Goal: Transaction & Acquisition: Purchase product/service

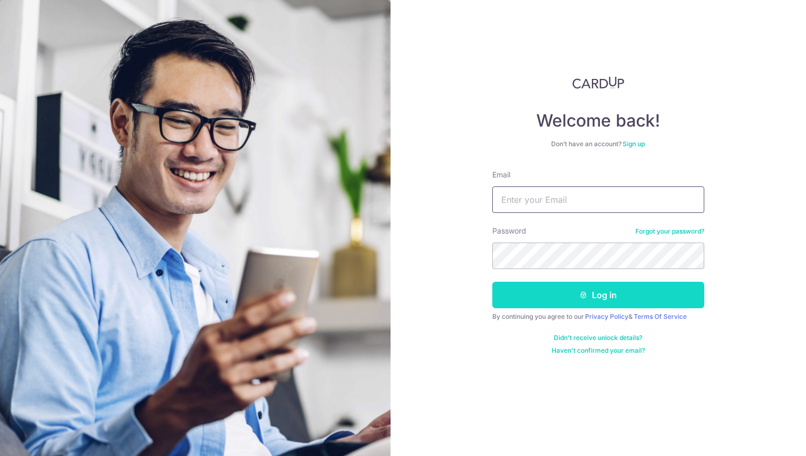
type input "weechyn@gmail.com"
click at [540, 293] on button "Log in" at bounding box center [598, 295] width 212 height 27
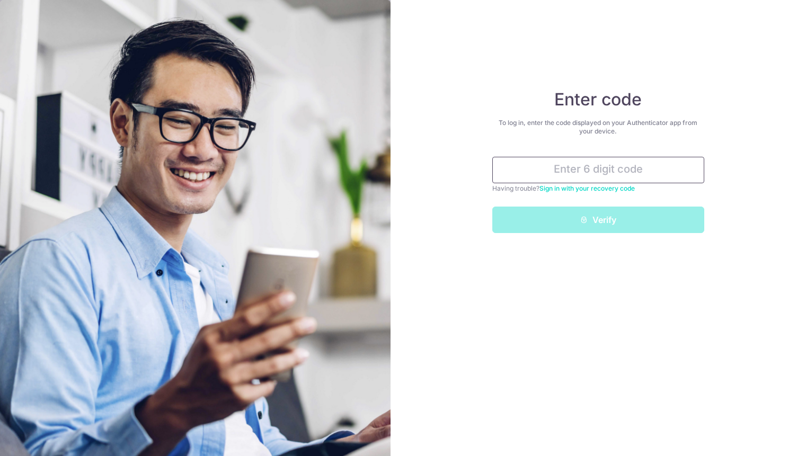
click at [559, 178] on input "text" at bounding box center [598, 170] width 212 height 27
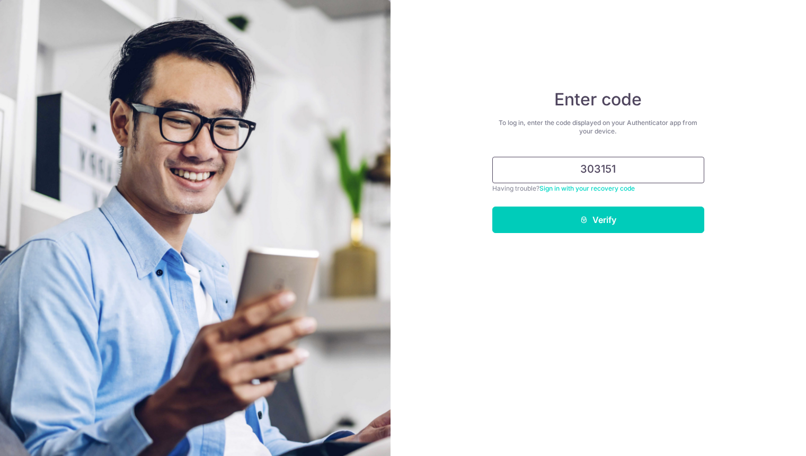
type input "303151"
click at [492, 207] on button "Verify" at bounding box center [598, 220] width 212 height 27
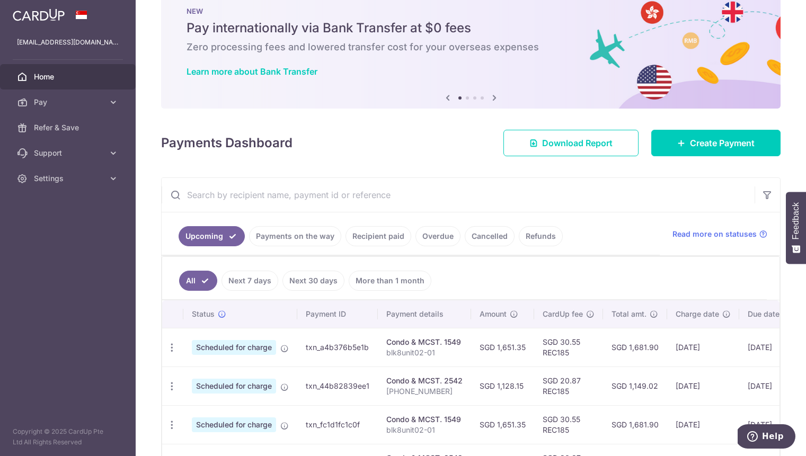
scroll to position [95, 0]
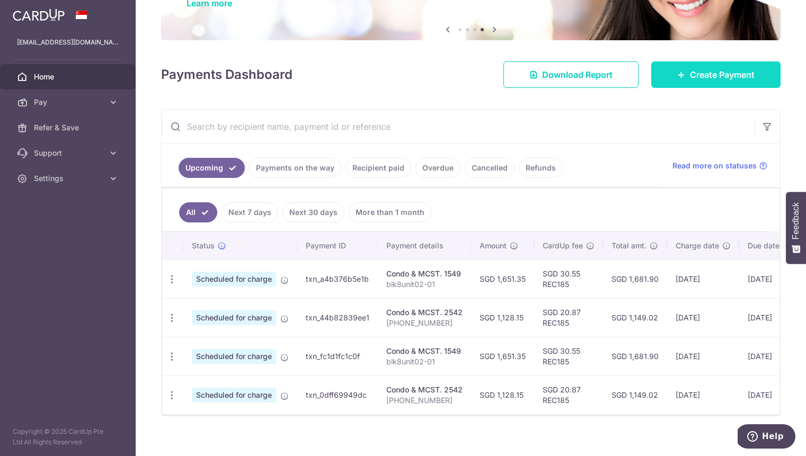
click at [699, 78] on span "Create Payment" at bounding box center [722, 74] width 65 height 13
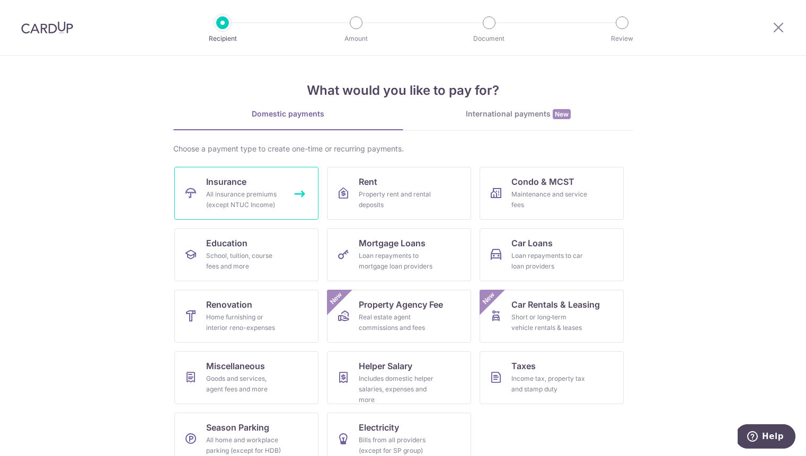
click at [246, 175] on link "Insurance All insurance premiums (except NTUC Income)" at bounding box center [246, 193] width 144 height 53
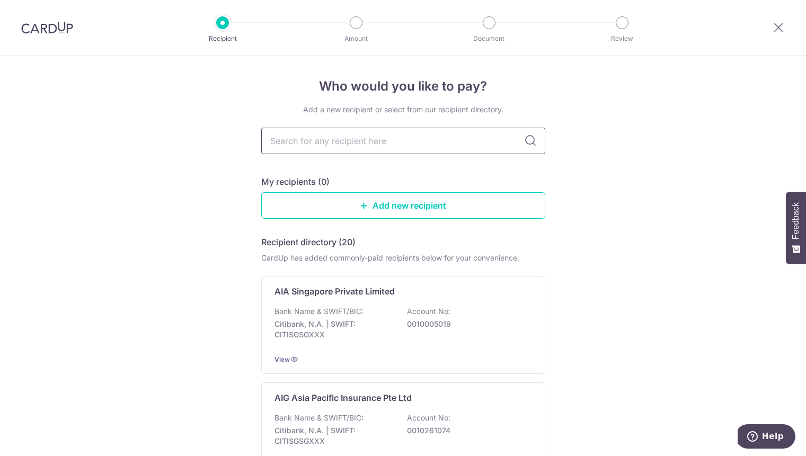
click at [328, 136] on input "text" at bounding box center [403, 141] width 284 height 27
type input "manu"
click at [346, 175] on div "My recipients (0)" at bounding box center [403, 181] width 284 height 13
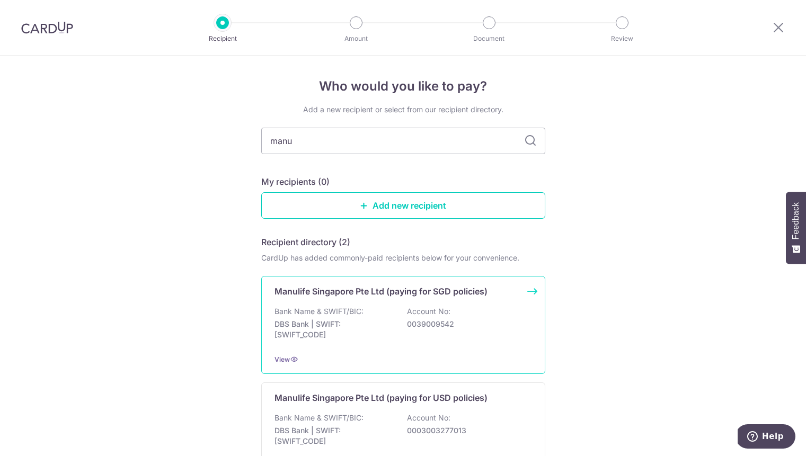
click at [401, 308] on div "Bank Name & SWIFT/BIC: DBS Bank | SWIFT: DBSSSGSGXXX Account No: 0039009542" at bounding box center [404, 325] width 258 height 39
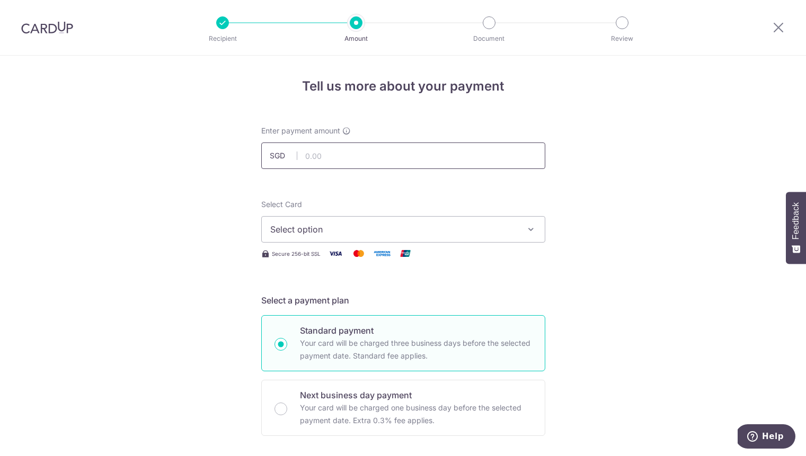
click at [350, 153] on input "text" at bounding box center [403, 156] width 284 height 27
type input "1,128.99"
click at [356, 225] on span "Select option" at bounding box center [393, 229] width 247 height 13
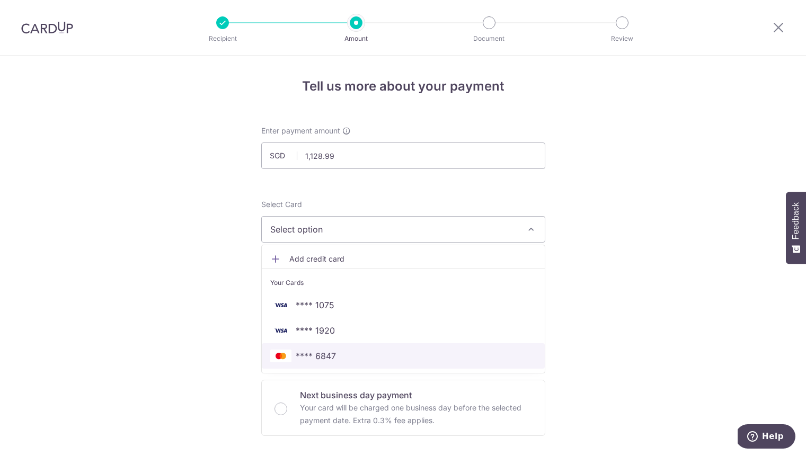
click at [322, 351] on span "**** 6847" at bounding box center [316, 356] width 40 height 13
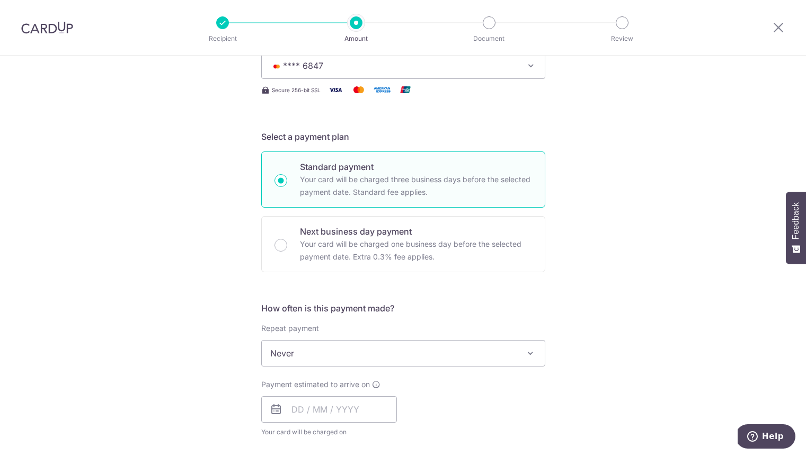
scroll to position [178, 0]
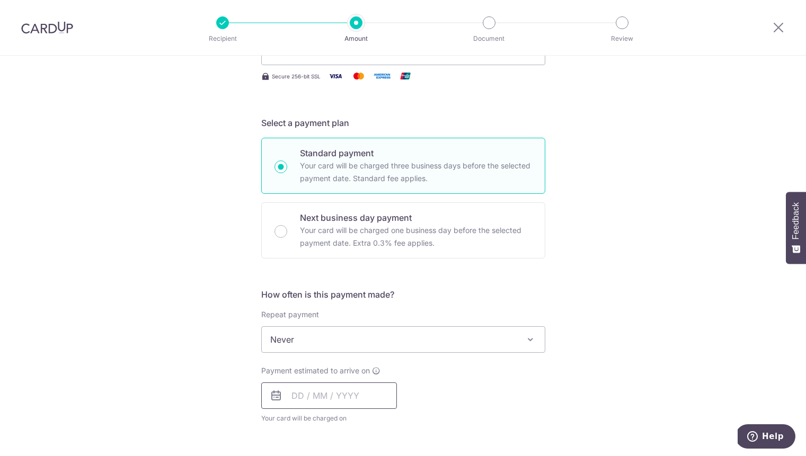
click at [349, 394] on input "text" at bounding box center [329, 396] width 136 height 27
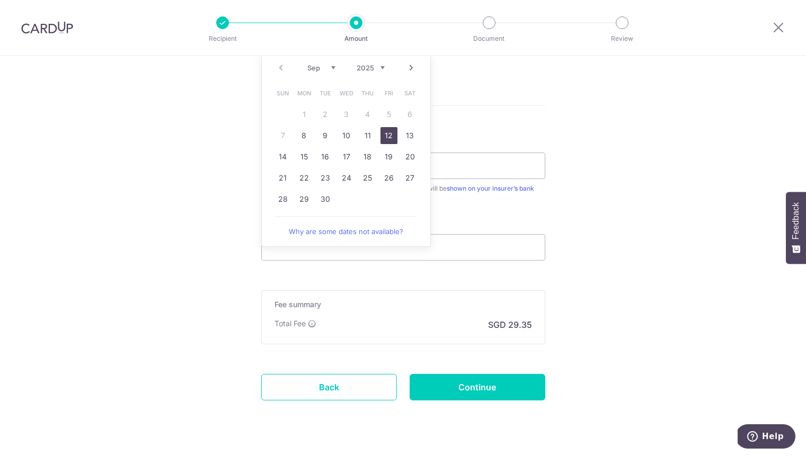
click at [381, 133] on link "12" at bounding box center [389, 135] width 17 height 17
type input "12/09/2025"
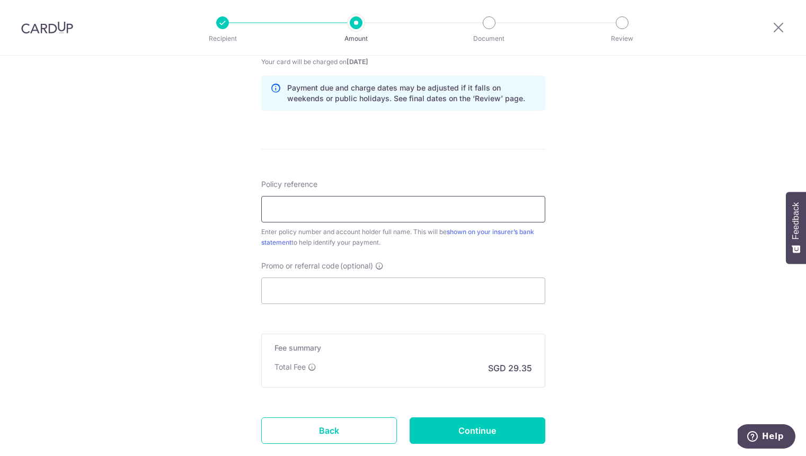
click at [402, 205] on input "Policy reference" at bounding box center [403, 209] width 284 height 27
paste input "1470817937"
click at [551, 166] on div "Tell us more about your payment Enter payment amount SGD 1,128.99 1128.99 Selec…" at bounding box center [403, 22] width 806 height 1002
click at [324, 208] on input "1470817937" at bounding box center [403, 209] width 284 height 27
type input "1470817937 choo wee chyn"
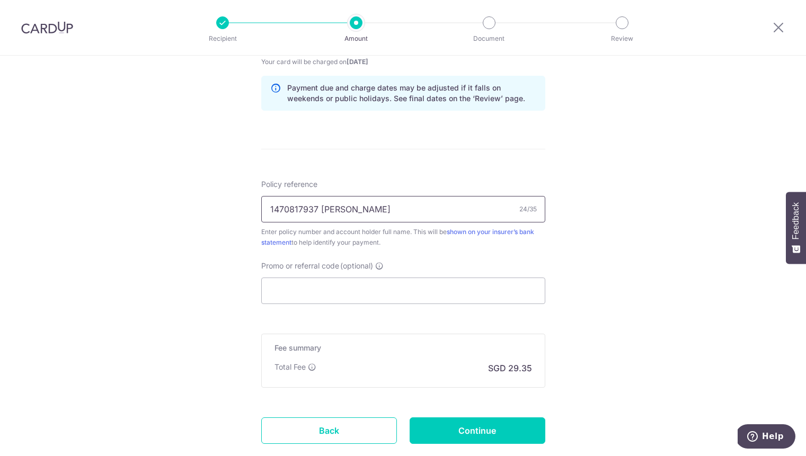
scroll to position [555, 0]
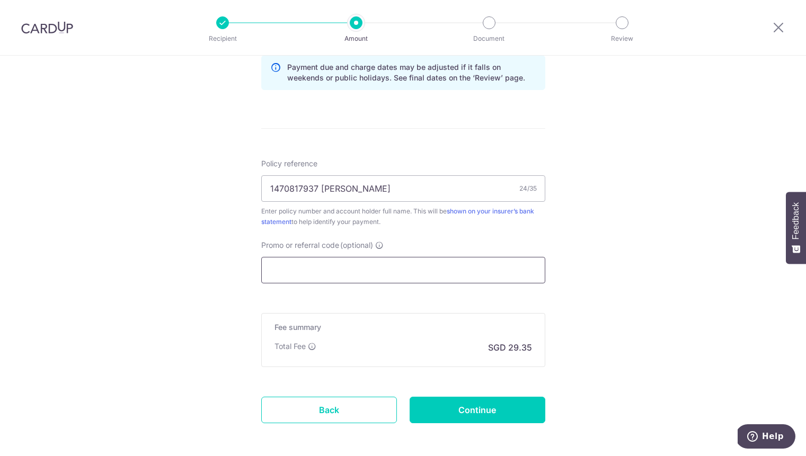
click at [367, 272] on input "Promo or referral code (optional)" at bounding box center [403, 270] width 284 height 27
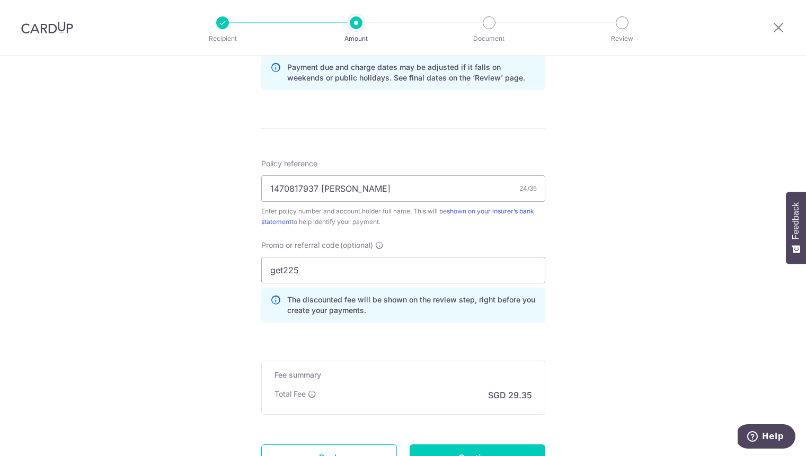
click at [558, 236] on div "Tell us more about your payment Enter payment amount SGD 1,128.99 1128.99 Selec…" at bounding box center [403, 26] width 806 height 1050
drag, startPoint x: 277, startPoint y: 271, endPoint x: 249, endPoint y: 275, distance: 28.8
click at [249, 275] on div "Tell us more about your payment Enter payment amount SGD 1,128.99 1128.99 Selec…" at bounding box center [403, 26] width 806 height 1050
type input "off225"
click at [663, 293] on div "Tell us more about your payment Enter payment amount SGD 1,128.99 1128.99 Selec…" at bounding box center [403, 26] width 806 height 1050
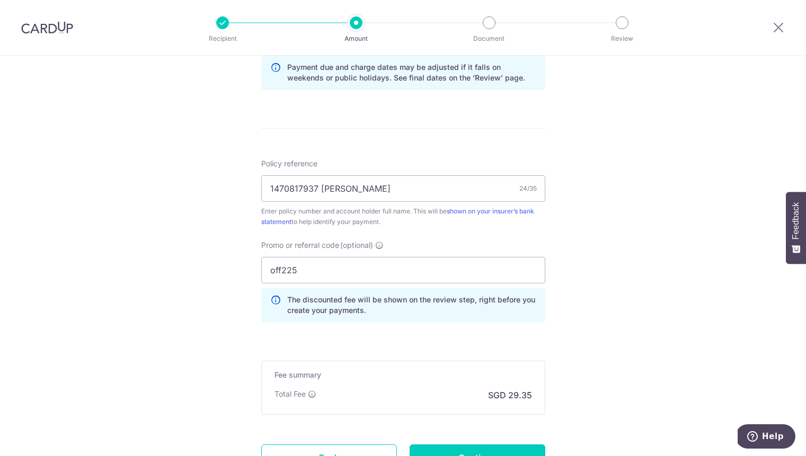
scroll to position [649, 0]
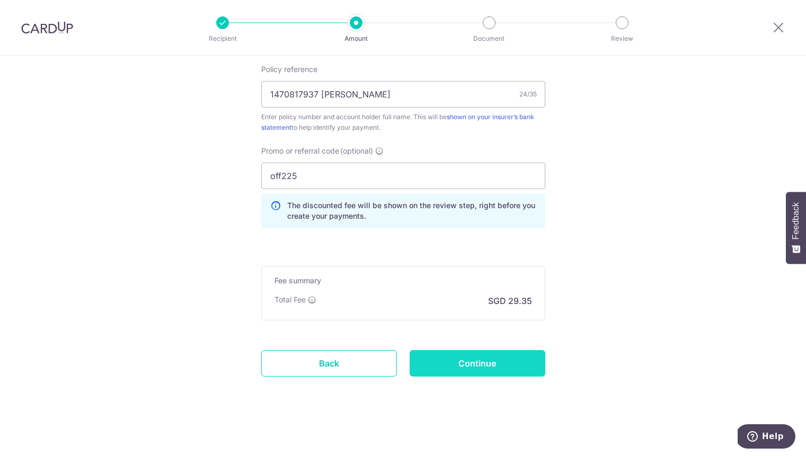
click at [476, 360] on input "Continue" at bounding box center [478, 363] width 136 height 27
type input "Create Schedule"
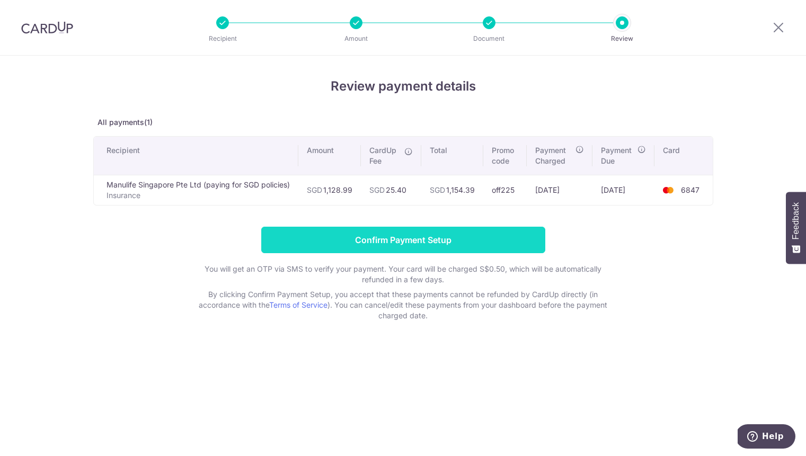
click at [498, 251] on input "Confirm Payment Setup" at bounding box center [403, 240] width 284 height 27
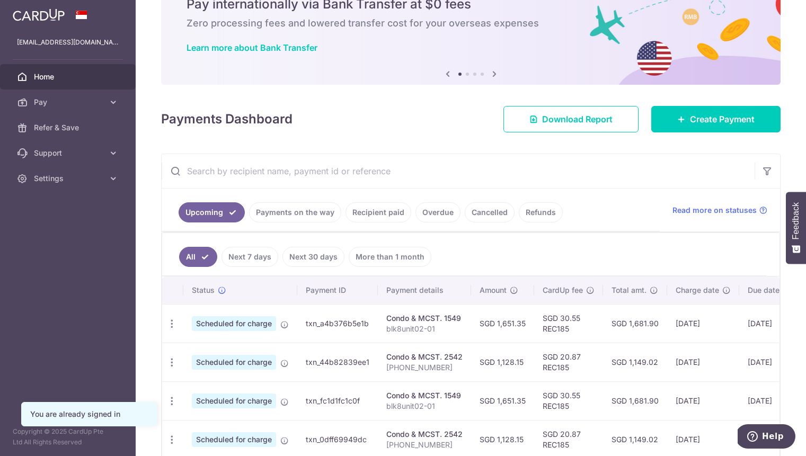
scroll to position [101, 0]
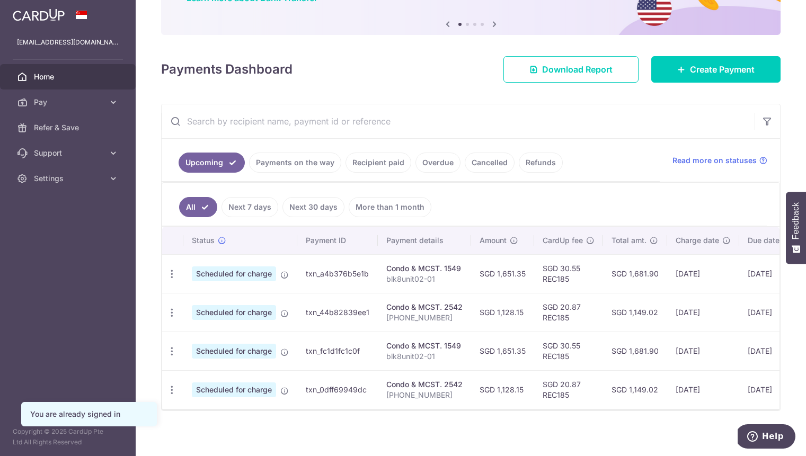
click at [240, 208] on link "Next 7 days" at bounding box center [250, 207] width 57 height 20
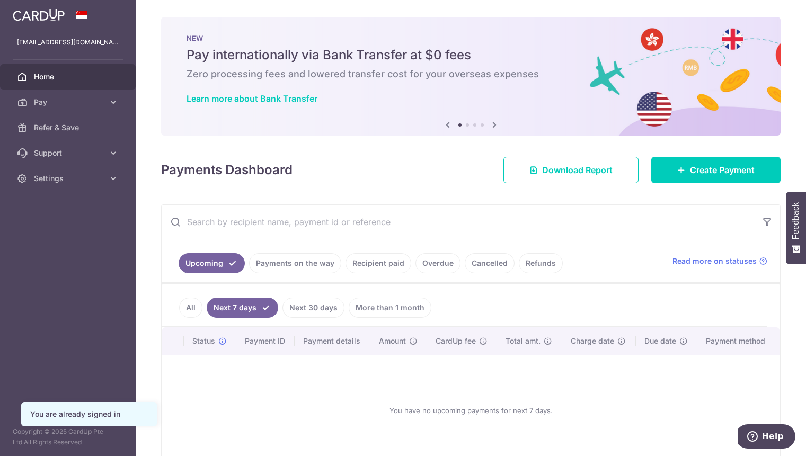
scroll to position [43, 0]
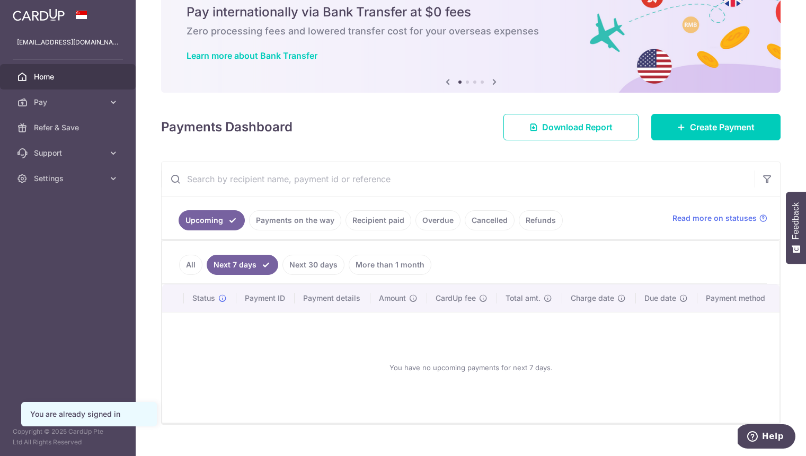
click at [315, 262] on link "Next 30 days" at bounding box center [314, 265] width 62 height 20
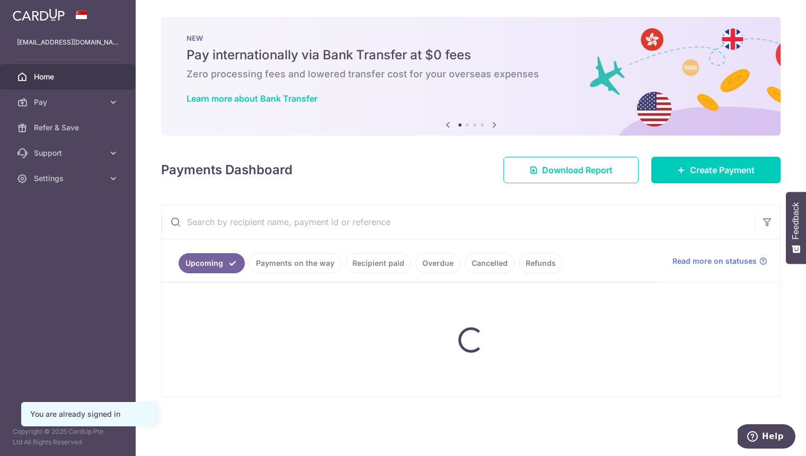
scroll to position [0, 0]
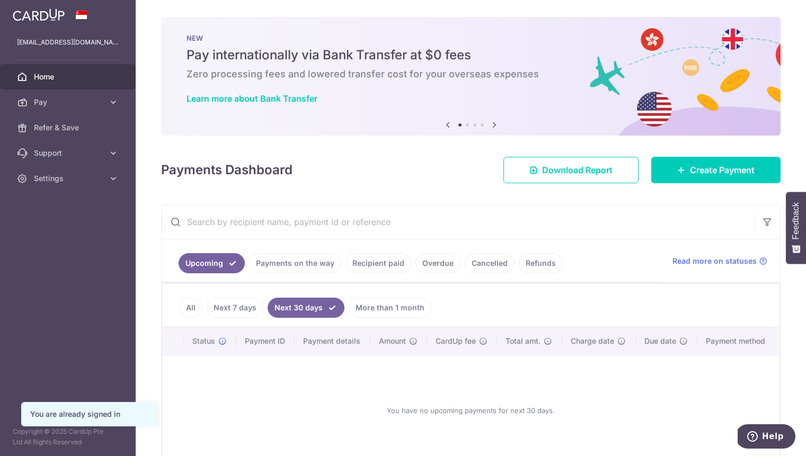
click at [187, 308] on link "All" at bounding box center [190, 308] width 23 height 20
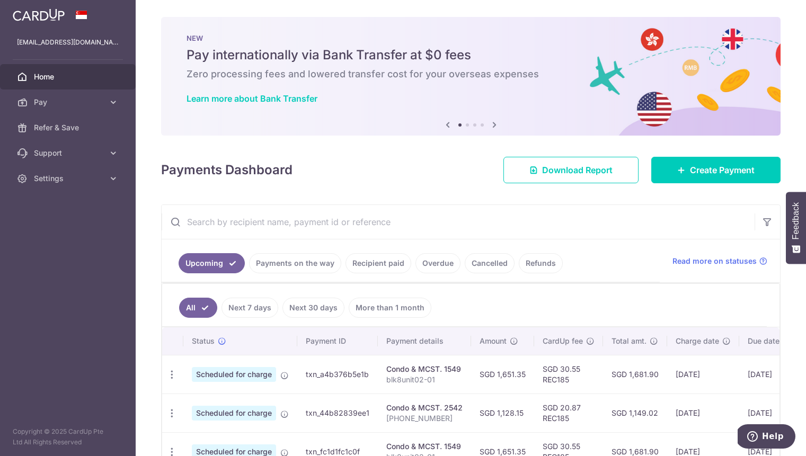
scroll to position [111, 0]
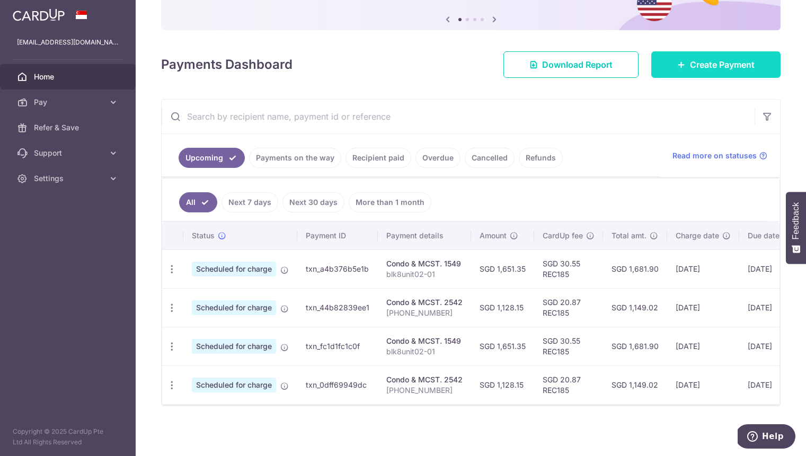
click at [677, 61] on icon at bounding box center [681, 64] width 8 height 8
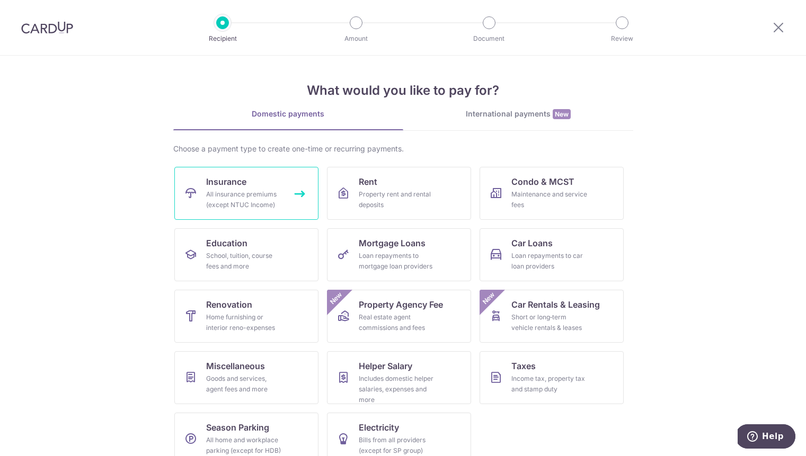
click at [272, 190] on div "All insurance premiums (except NTUC Income)" at bounding box center [244, 199] width 76 height 21
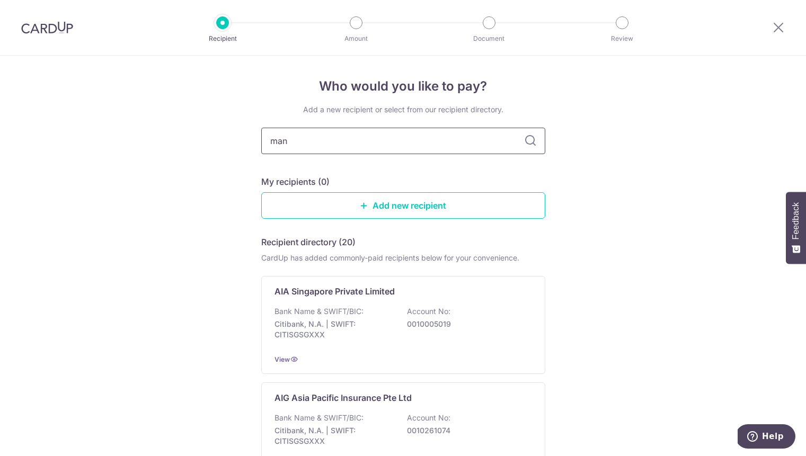
type input "manu"
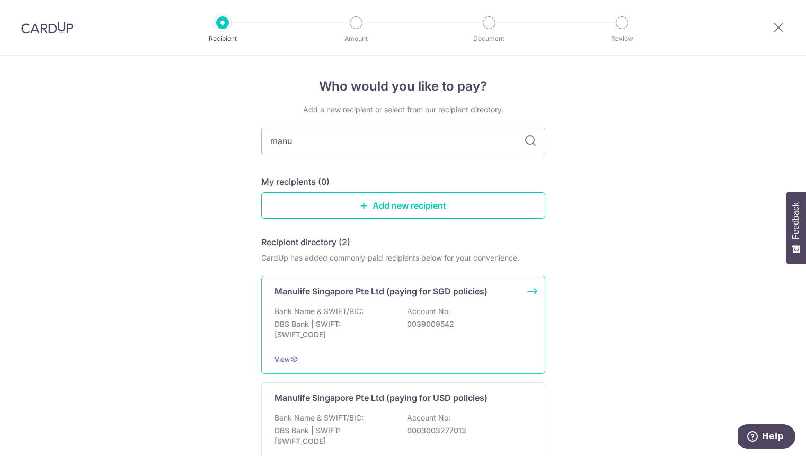
click at [332, 304] on div "Manulife Singapore Pte Ltd (paying for SGD policies) Bank Name & SWIFT/BIC: DBS…" at bounding box center [403, 325] width 284 height 98
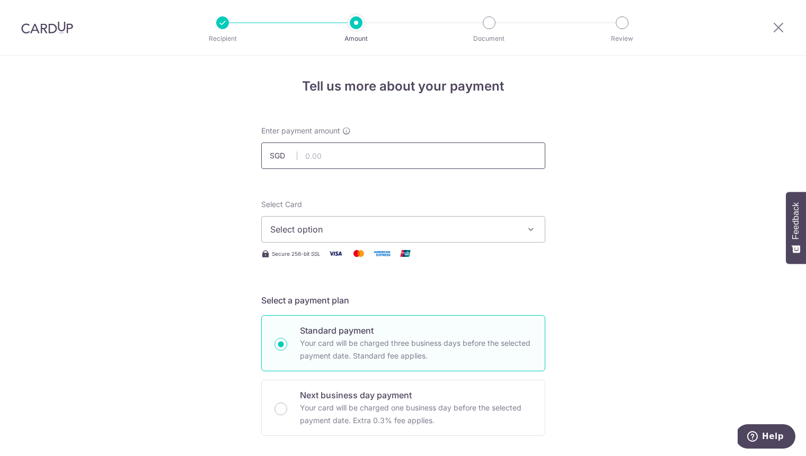
click at [328, 157] on input "text" at bounding box center [403, 156] width 284 height 27
type input "1,128.99"
click at [525, 222] on button "Select option" at bounding box center [403, 229] width 284 height 27
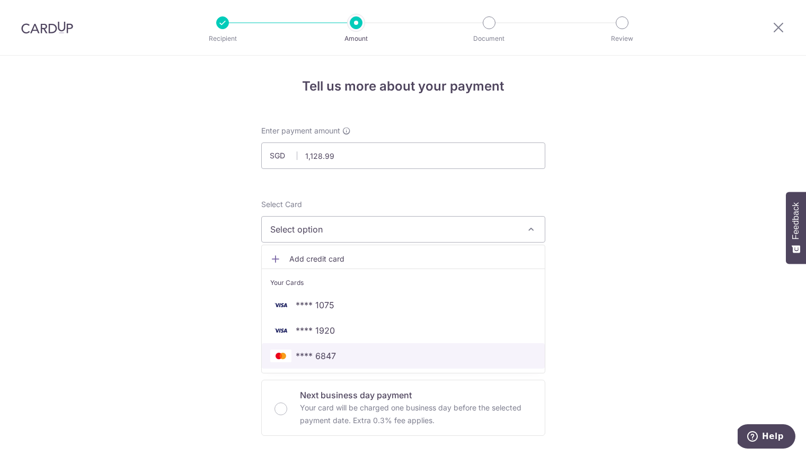
click at [332, 352] on span "**** 6847" at bounding box center [316, 356] width 40 height 13
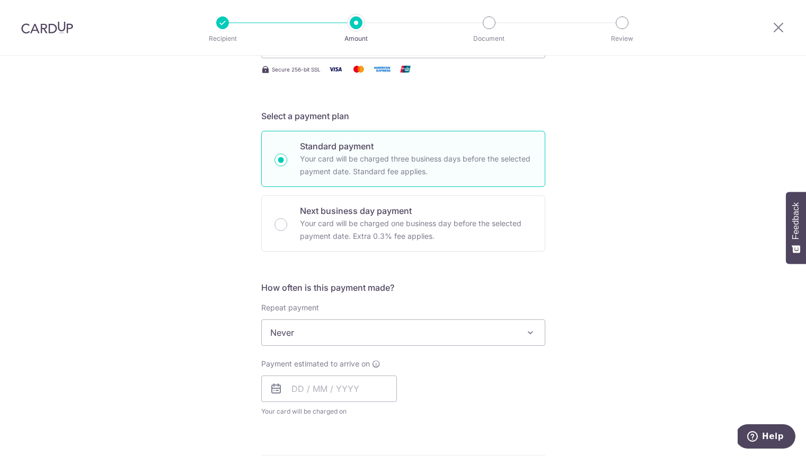
scroll to position [239, 0]
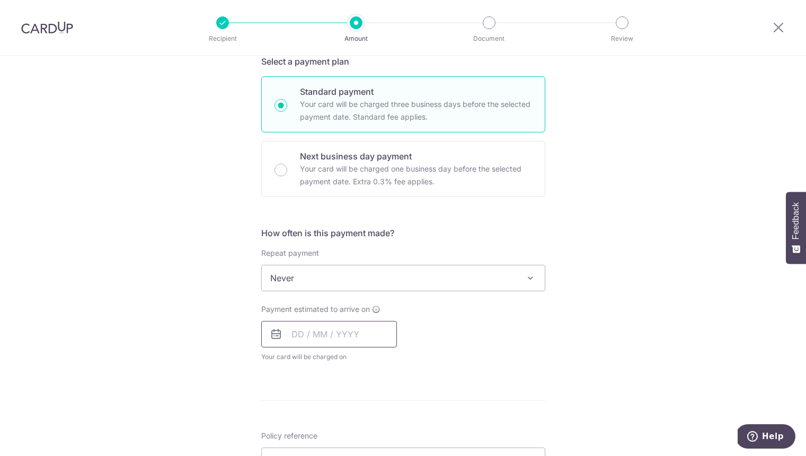
click at [297, 349] on div "Payment estimated to arrive on Your card will be charged on for the first payme…" at bounding box center [329, 333] width 136 height 58
click at [301, 340] on input "text" at bounding box center [329, 334] width 136 height 27
click at [386, 431] on link "12" at bounding box center [389, 430] width 17 height 17
type input "[DATE]"
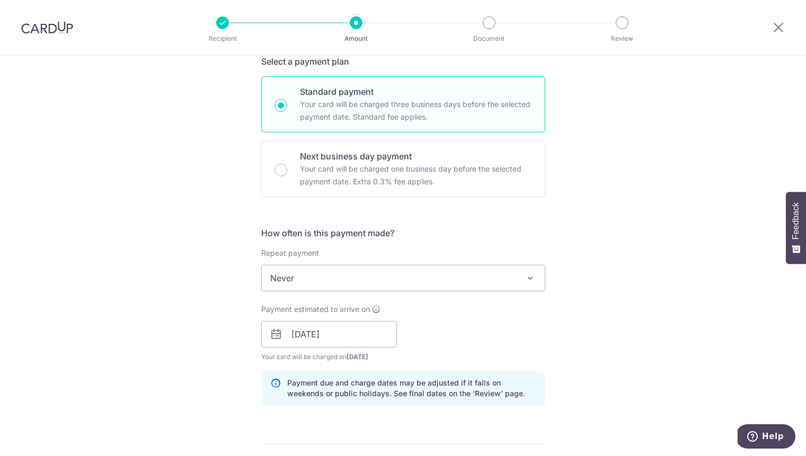
click at [533, 351] on div "Payment estimated to arrive on 12/09/2025 Prev Next Sep Oct Nov Dec 2025 2026 2…" at bounding box center [403, 333] width 297 height 58
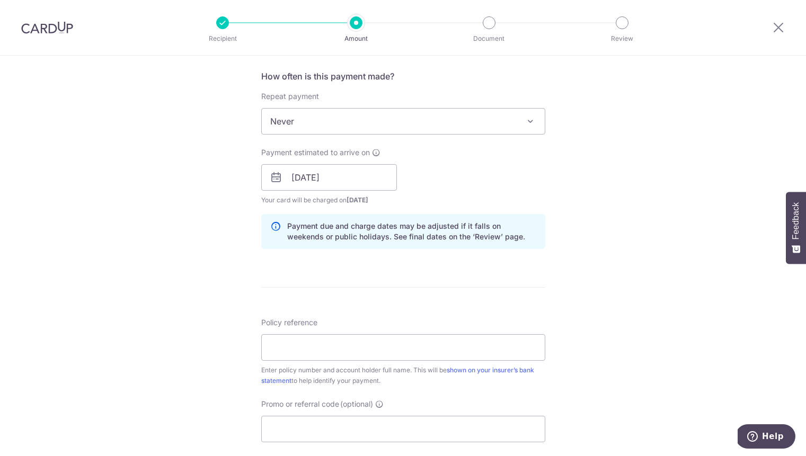
scroll to position [429, 0]
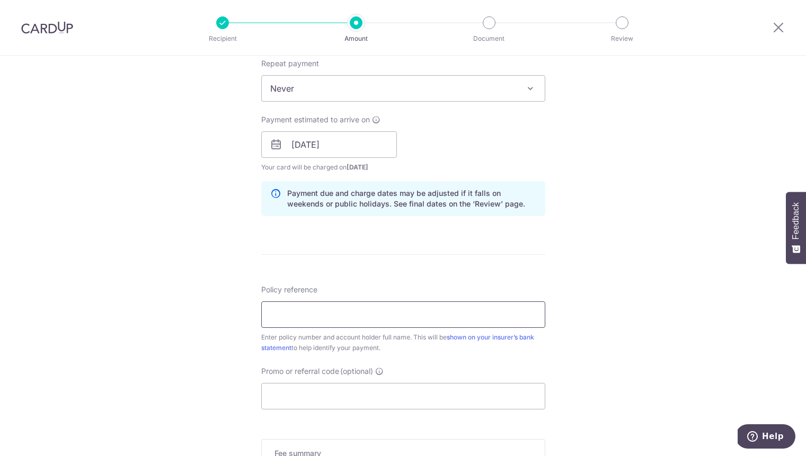
click at [334, 316] on input "Policy reference" at bounding box center [403, 315] width 284 height 27
paste input "1470817937"
click at [366, 314] on input "1470817937" at bounding box center [403, 315] width 284 height 27
type input "1470817937 [PERSON_NAME]"
click at [628, 306] on div "Tell us more about your payment Enter payment amount SGD 1,128.99 1128.99 Selec…" at bounding box center [403, 128] width 806 height 1002
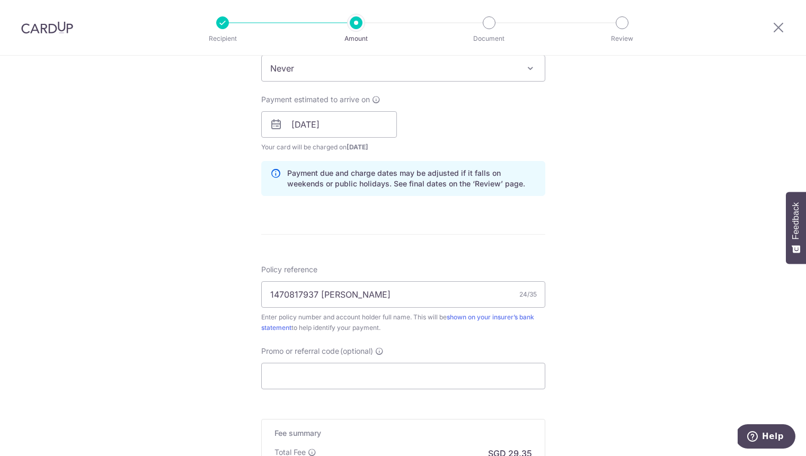
scroll to position [512, 0]
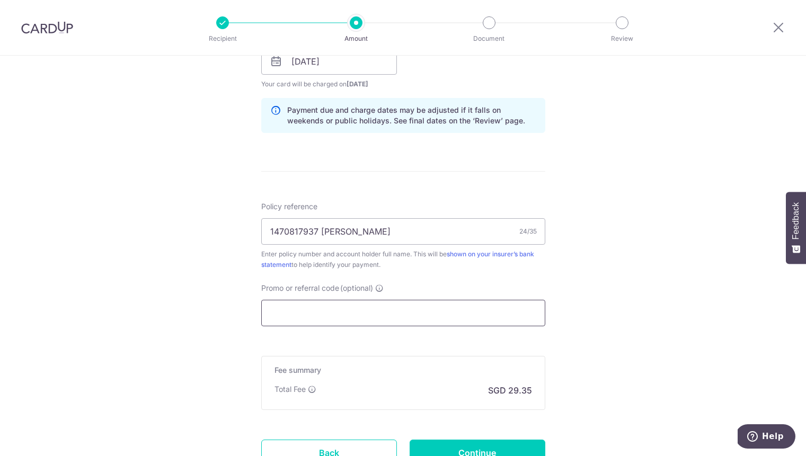
click at [368, 319] on input "Promo or referral code (optional)" at bounding box center [403, 313] width 284 height 27
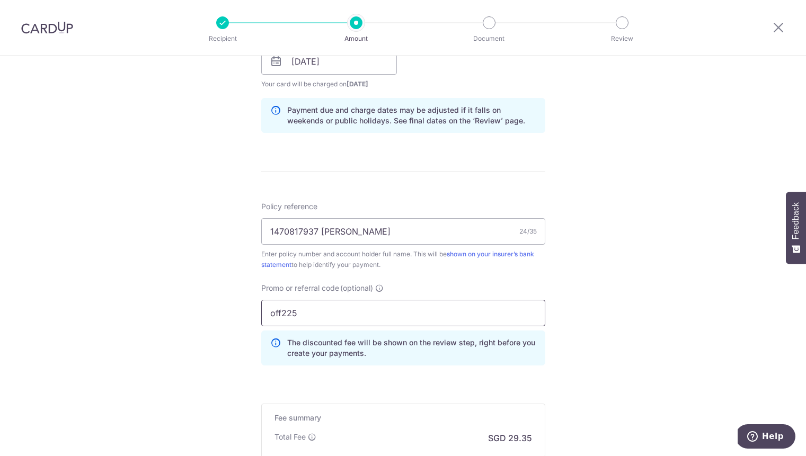
type input "off225"
click at [578, 352] on div "Tell us more about your payment Enter payment amount SGD 1,128.99 1128.99 Selec…" at bounding box center [403, 69] width 806 height 1050
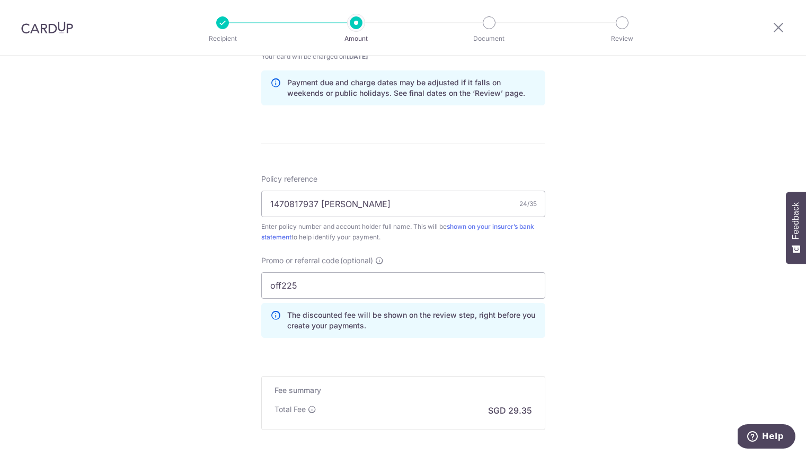
scroll to position [649, 0]
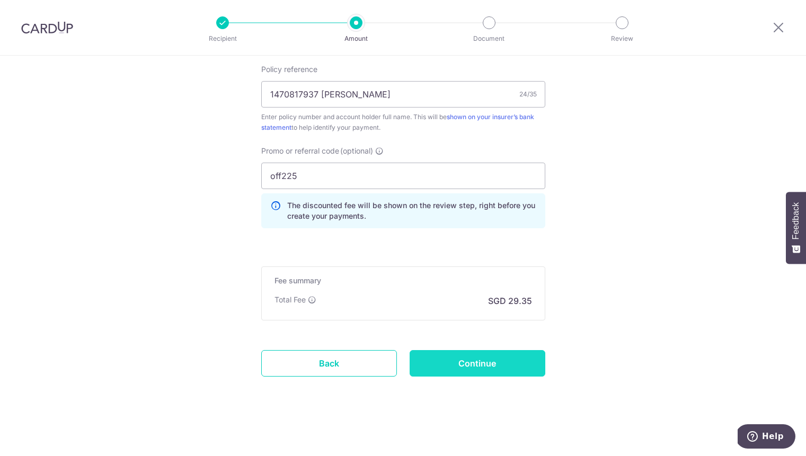
click at [503, 367] on input "Continue" at bounding box center [478, 363] width 136 height 27
type input "Create Schedule"
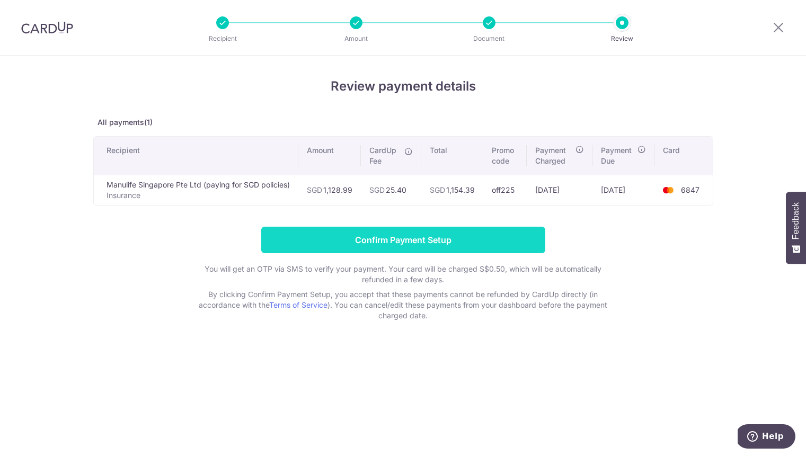
click at [504, 242] on input "Confirm Payment Setup" at bounding box center [403, 240] width 284 height 27
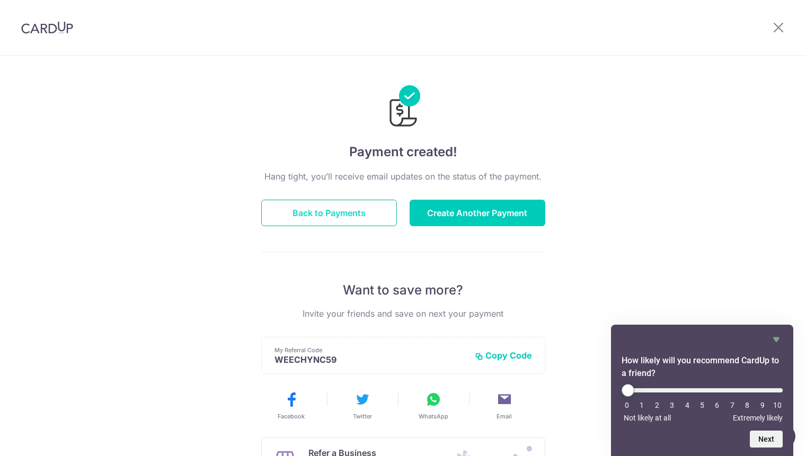
click at [340, 214] on button "Back to Payments" at bounding box center [329, 213] width 136 height 27
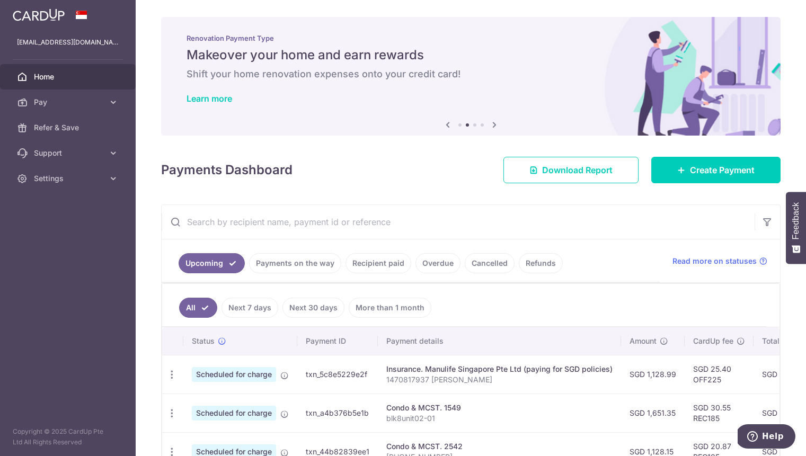
click at [66, 80] on span "Home" at bounding box center [69, 77] width 70 height 11
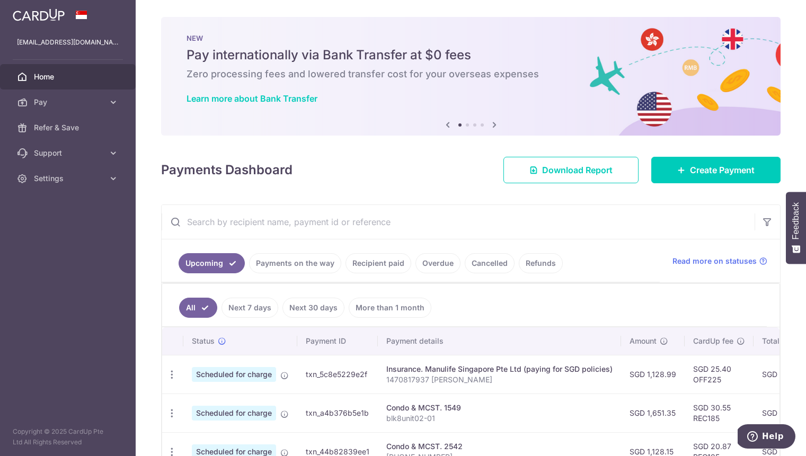
click at [356, 255] on link "Recipient paid" at bounding box center [379, 263] width 66 height 20
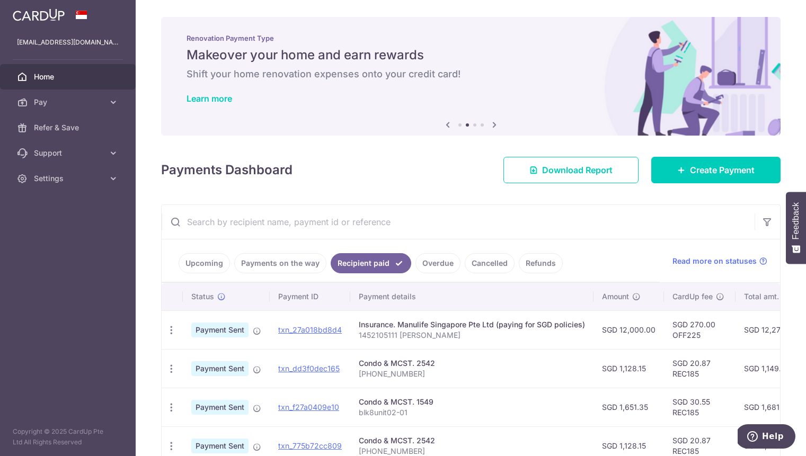
click at [65, 87] on link "Home" at bounding box center [68, 76] width 136 height 25
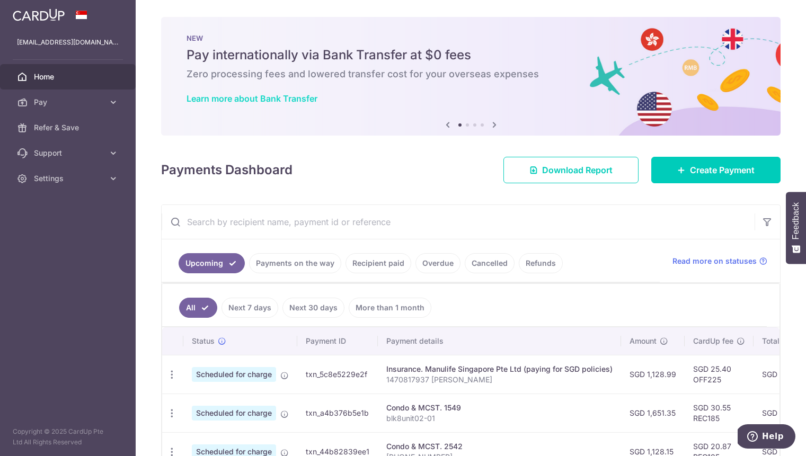
click at [303, 100] on link "Learn more about Bank Transfer" at bounding box center [252, 98] width 131 height 11
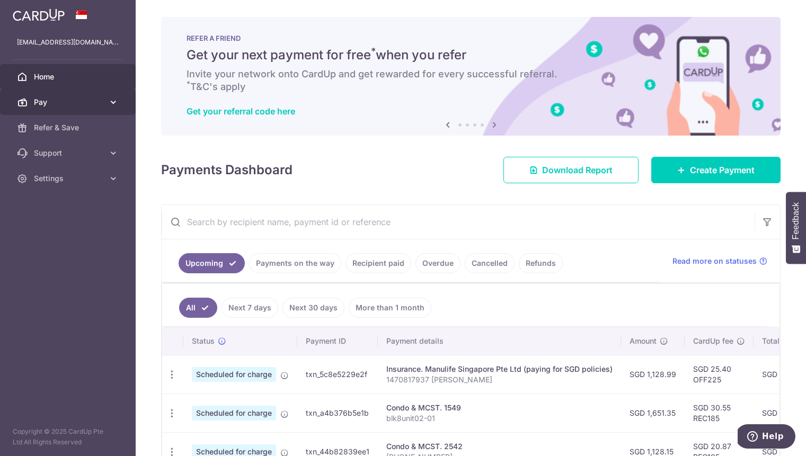
click at [85, 99] on span "Pay" at bounding box center [69, 102] width 70 height 11
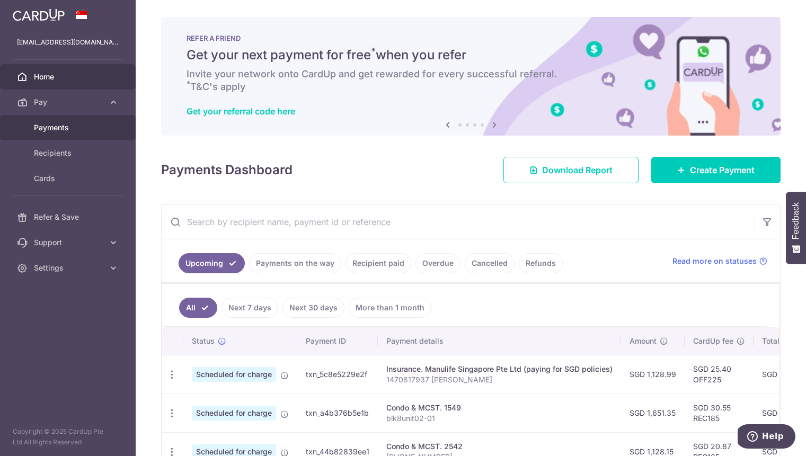
click at [69, 125] on span "Payments" at bounding box center [69, 127] width 70 height 11
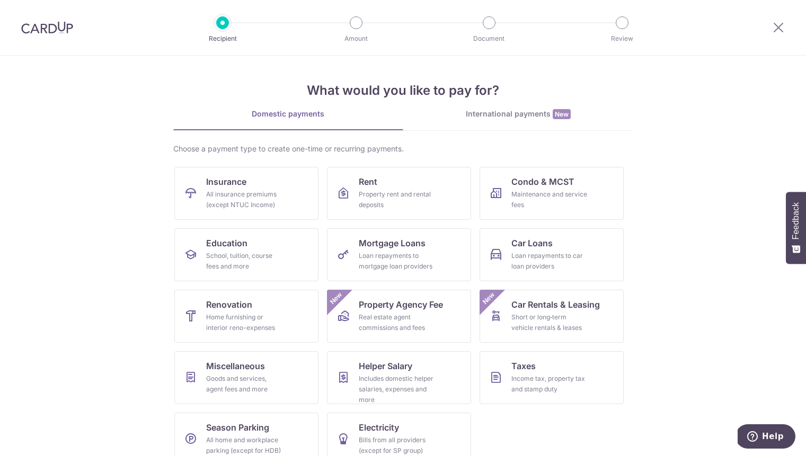
click at [477, 116] on div "International payments New" at bounding box center [518, 114] width 230 height 11
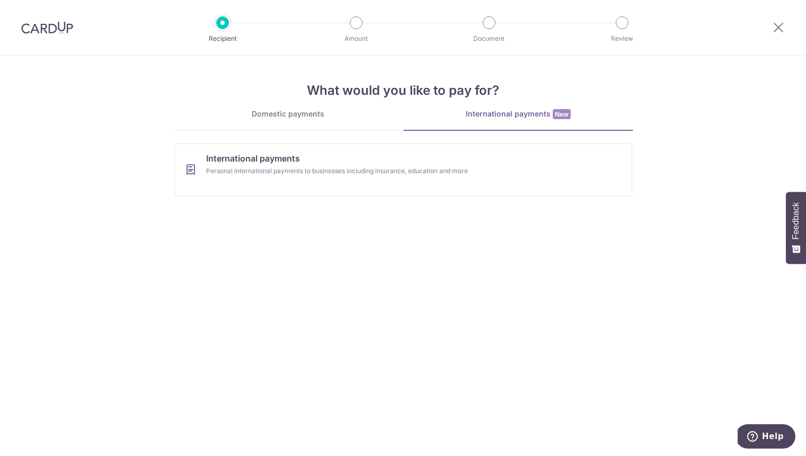
click at [293, 113] on div "Domestic payments" at bounding box center [288, 114] width 230 height 11
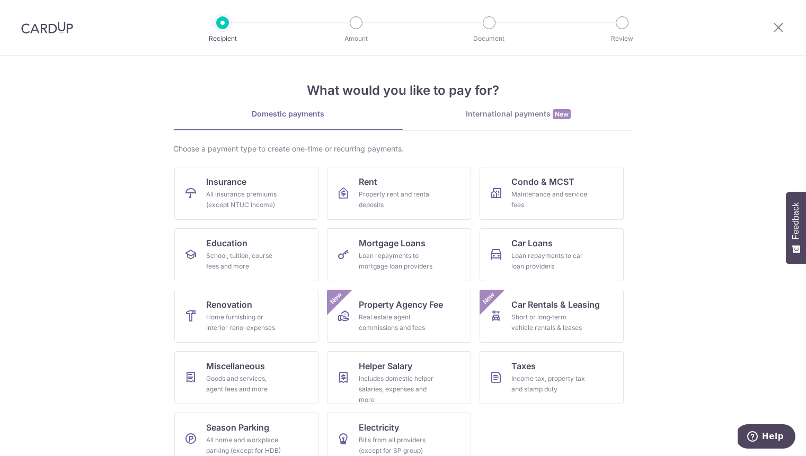
scroll to position [18, 0]
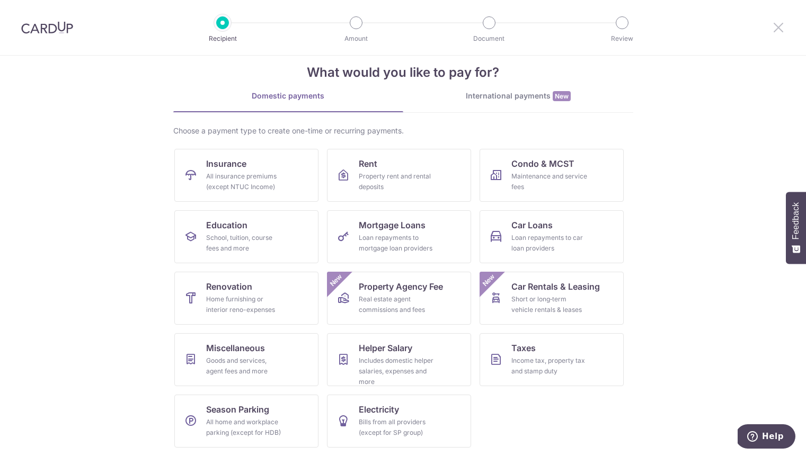
click at [777, 25] on icon at bounding box center [778, 27] width 13 height 13
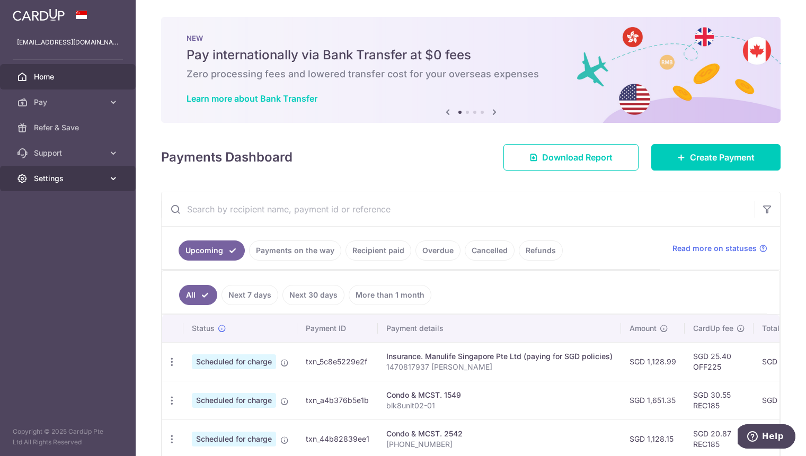
click at [108, 174] on icon at bounding box center [113, 178] width 11 height 11
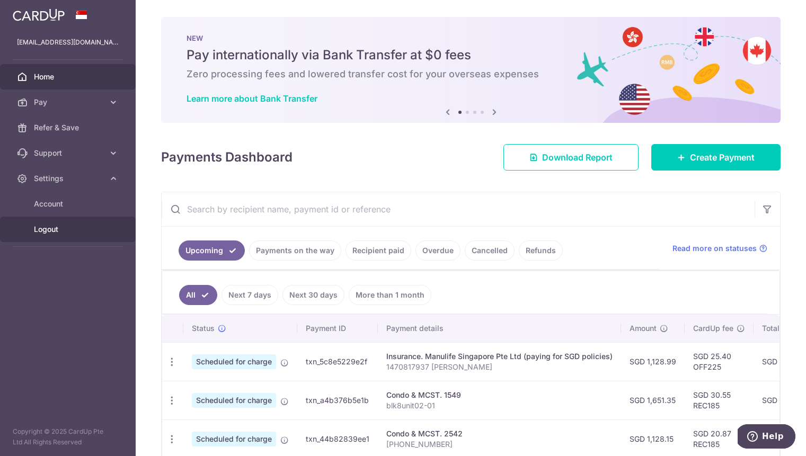
click at [46, 234] on span "Logout" at bounding box center [69, 229] width 70 height 11
